Goal: Task Accomplishment & Management: Manage account settings

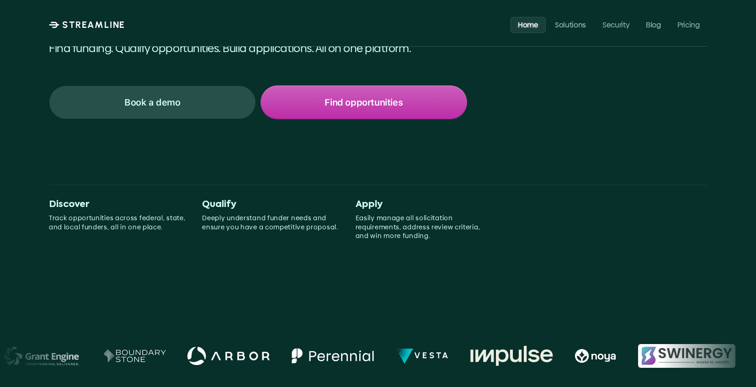
scroll to position [7, 0]
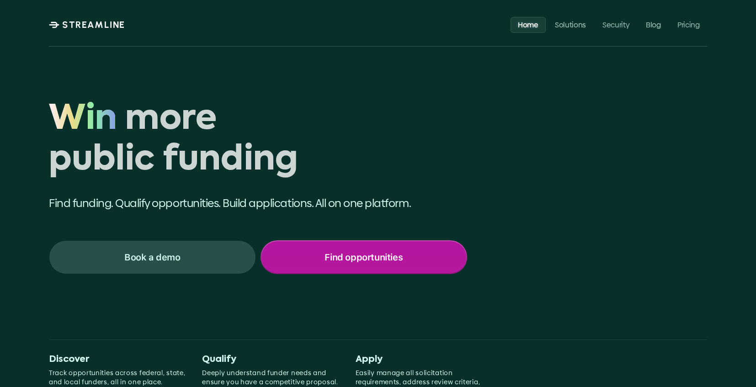
click at [376, 254] on p "Find opportunities" at bounding box center [364, 258] width 78 height 12
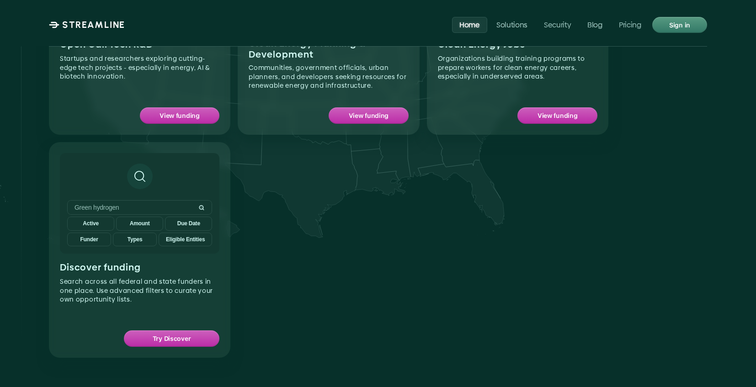
scroll to position [1094, 0]
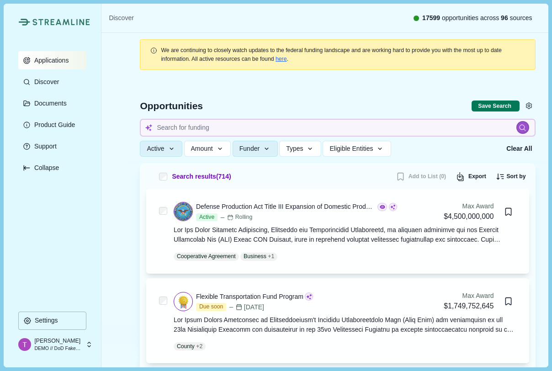
click at [48, 64] on p "Applications" at bounding box center [50, 61] width 38 height 8
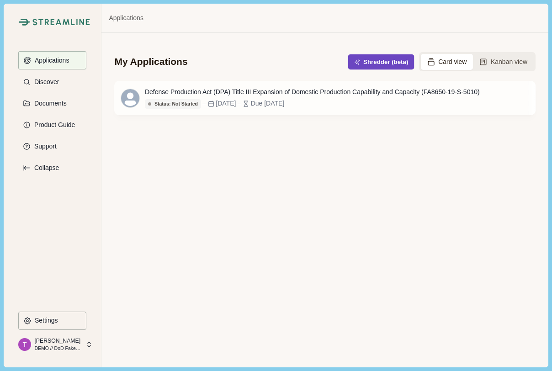
click at [356, 64] on span "button" at bounding box center [358, 62] width 9 height 6
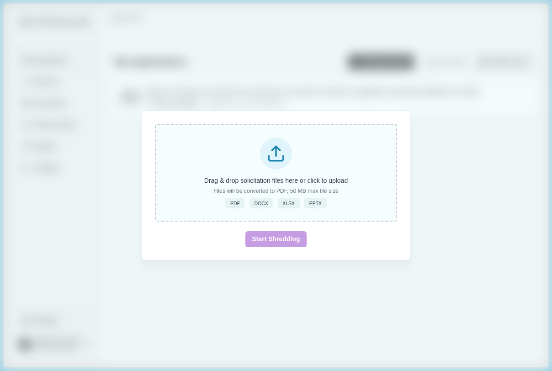
click at [275, 159] on icon at bounding box center [276, 153] width 19 height 19
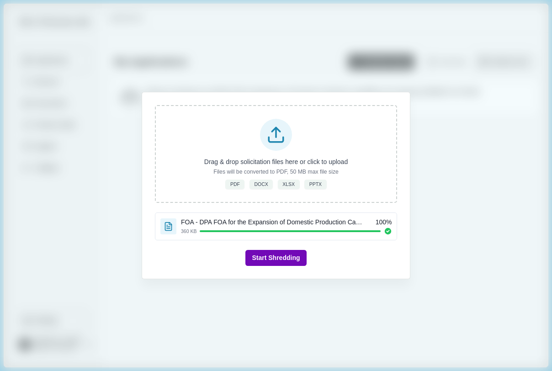
drag, startPoint x: 279, startPoint y: 259, endPoint x: 288, endPoint y: 280, distance: 23.1
click at [279, 259] on button "Start Shredding" at bounding box center [276, 258] width 61 height 16
click at [551, 130] on div "Drag & drop solicitation files here or click to upload Files will be converted …" at bounding box center [276, 185] width 552 height 371
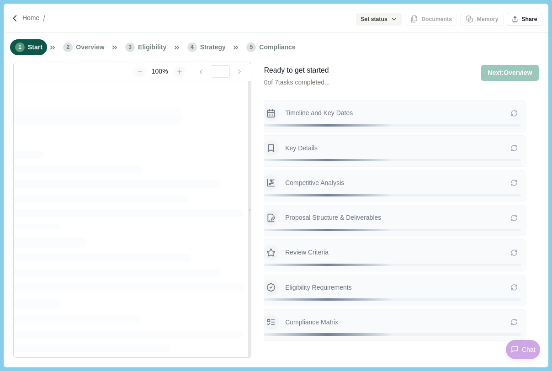
type input "**********"
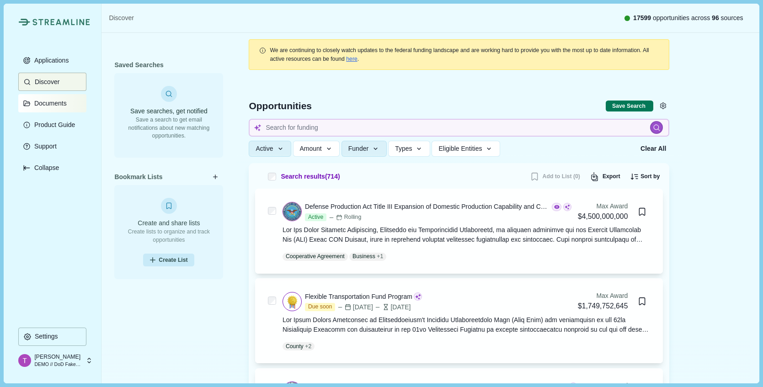
click at [63, 103] on p "Documents" at bounding box center [49, 104] width 36 height 8
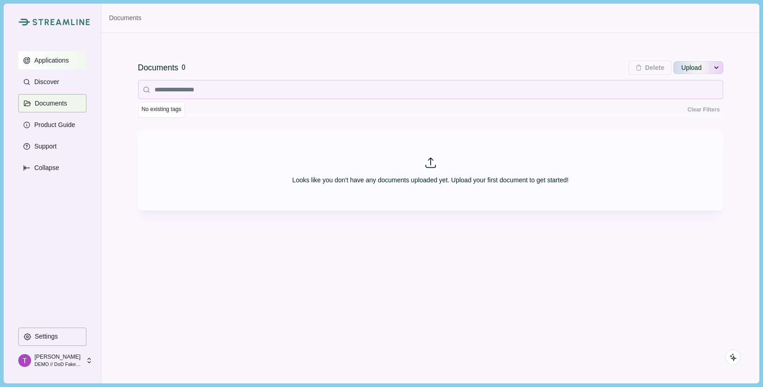
click at [56, 64] on button "Applications" at bounding box center [52, 60] width 68 height 18
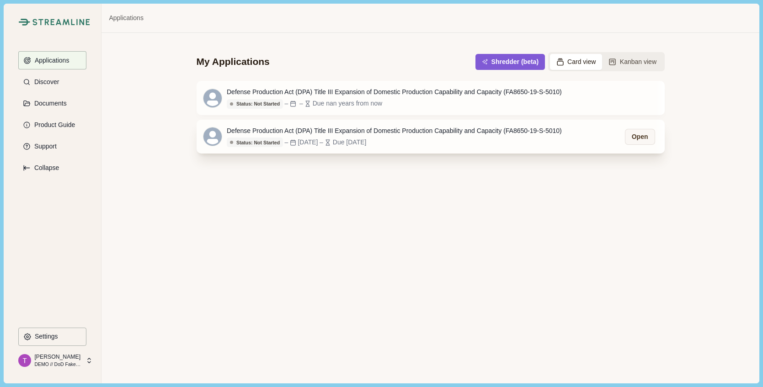
click at [367, 145] on div "Due [DATE]" at bounding box center [350, 143] width 34 height 10
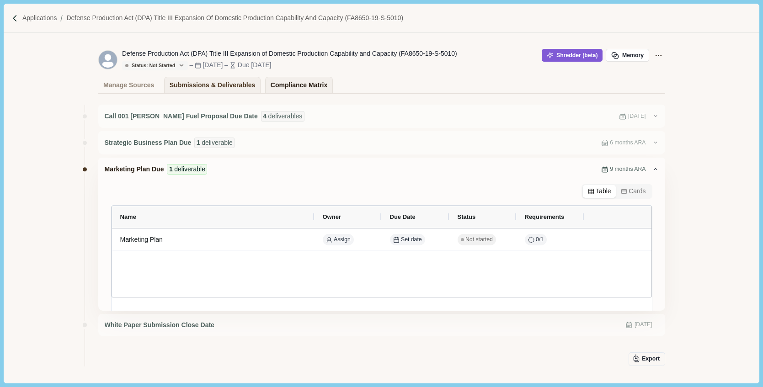
click at [280, 86] on div "Compliance Matrix" at bounding box center [299, 85] width 57 height 16
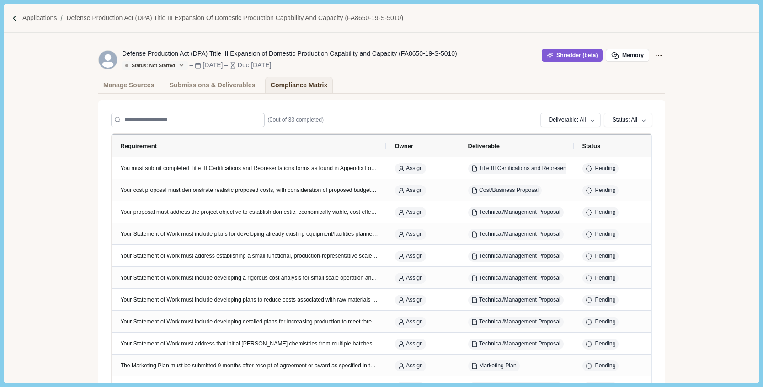
scroll to position [27, 0]
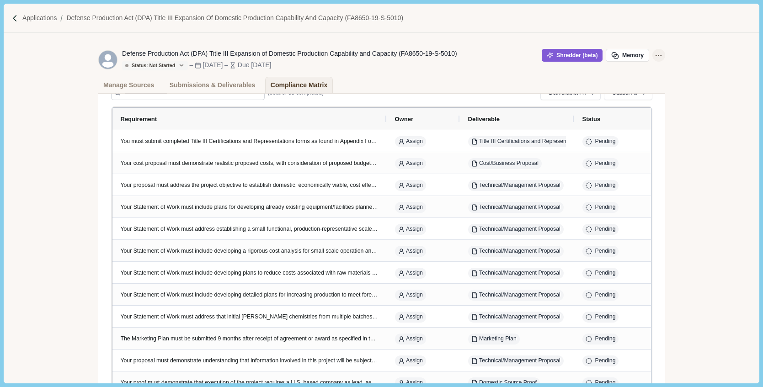
click at [654, 55] on icon "Application Actions" at bounding box center [659, 56] width 10 height 10
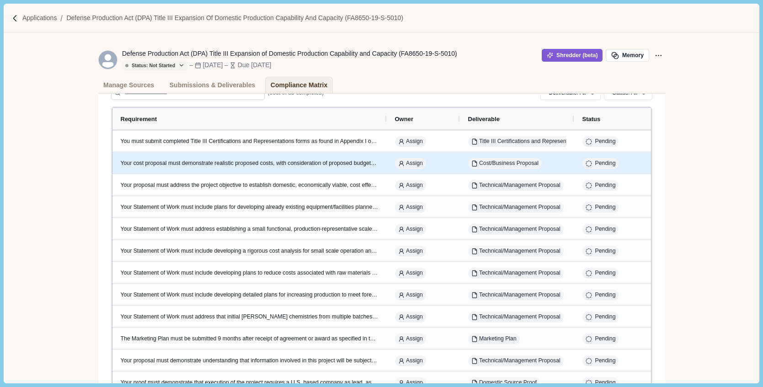
scroll to position [0, 0]
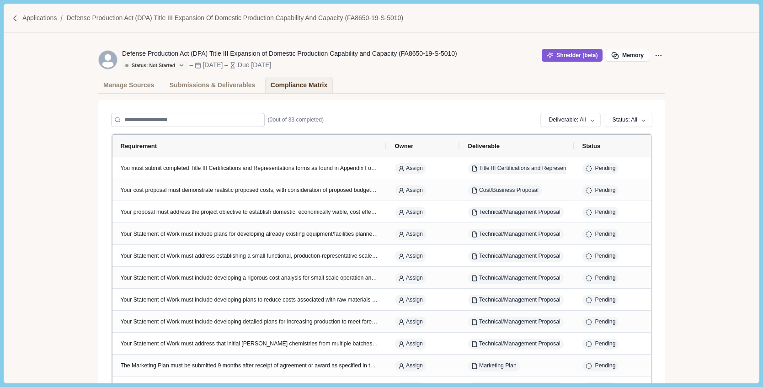
click at [17, 16] on img at bounding box center [15, 19] width 8 height 8
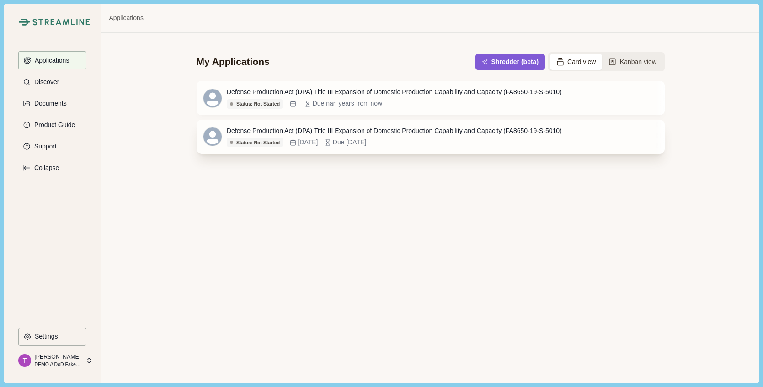
click at [367, 146] on div "Due [DATE]" at bounding box center [350, 143] width 34 height 10
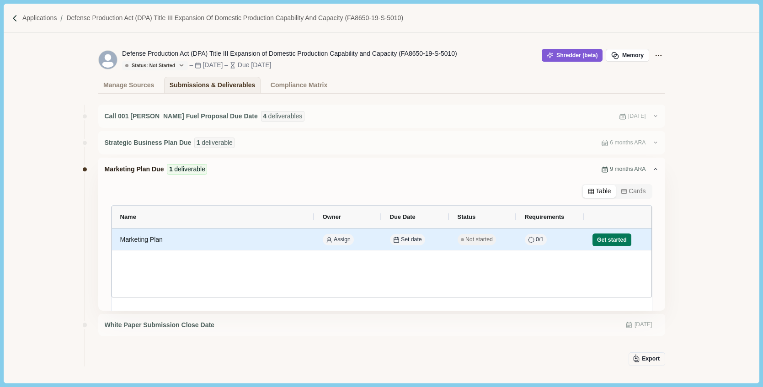
click at [478, 242] on span "Not started" at bounding box center [479, 240] width 27 height 8
select select "********"
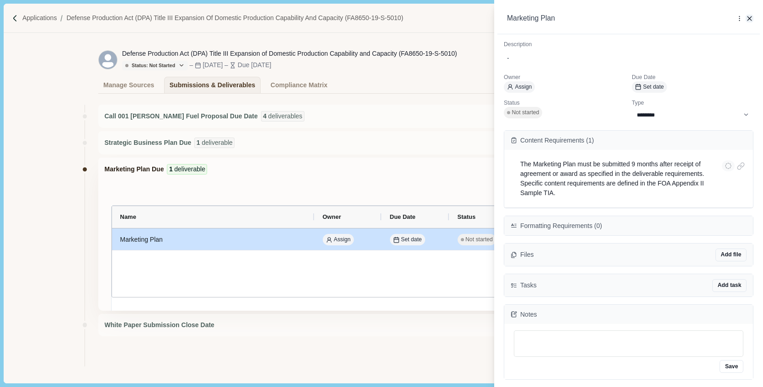
click at [749, 16] on icon "button" at bounding box center [750, 19] width 8 height 8
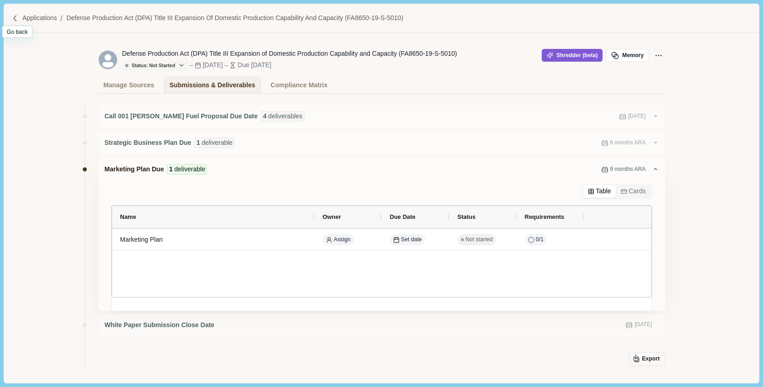
click at [21, 20] on div at bounding box center [16, 19] width 11 height 8
